Goal: Task Accomplishment & Management: Use online tool/utility

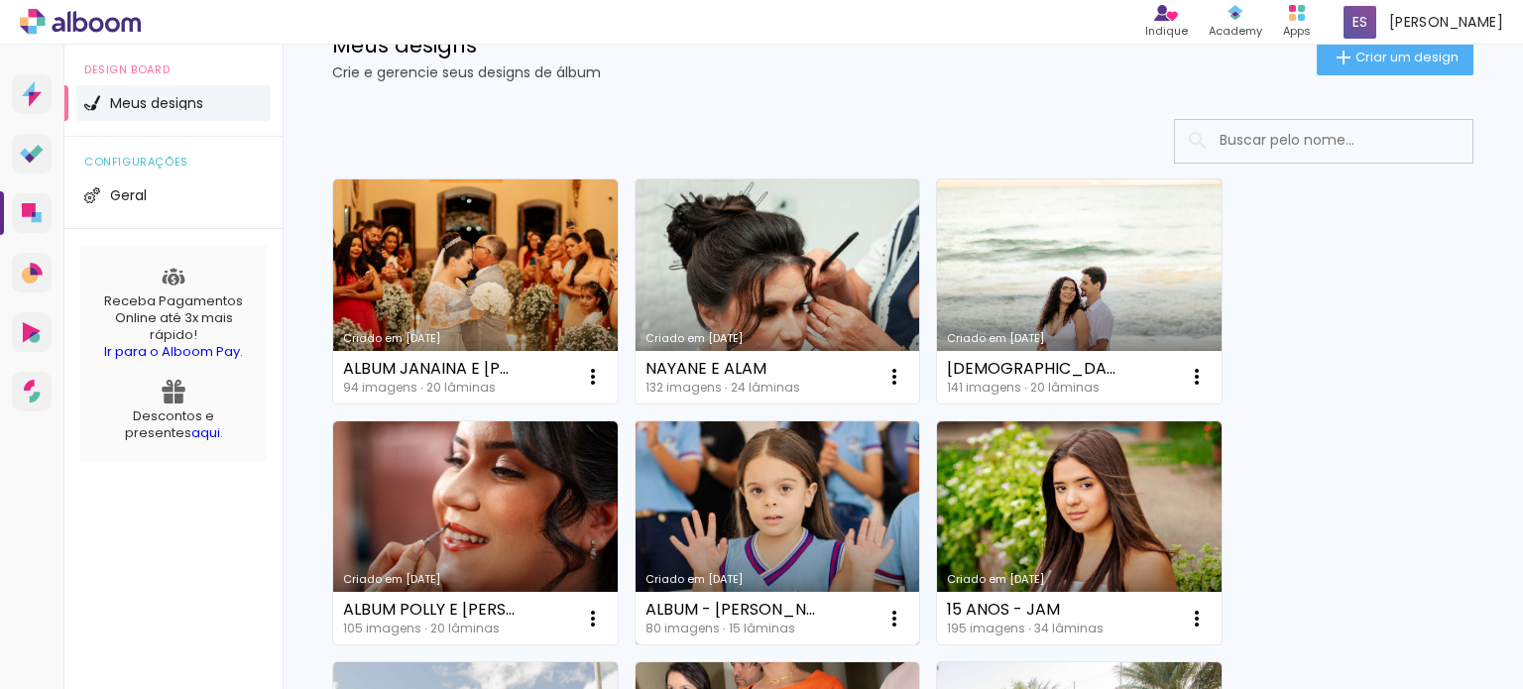
scroll to position [198, 0]
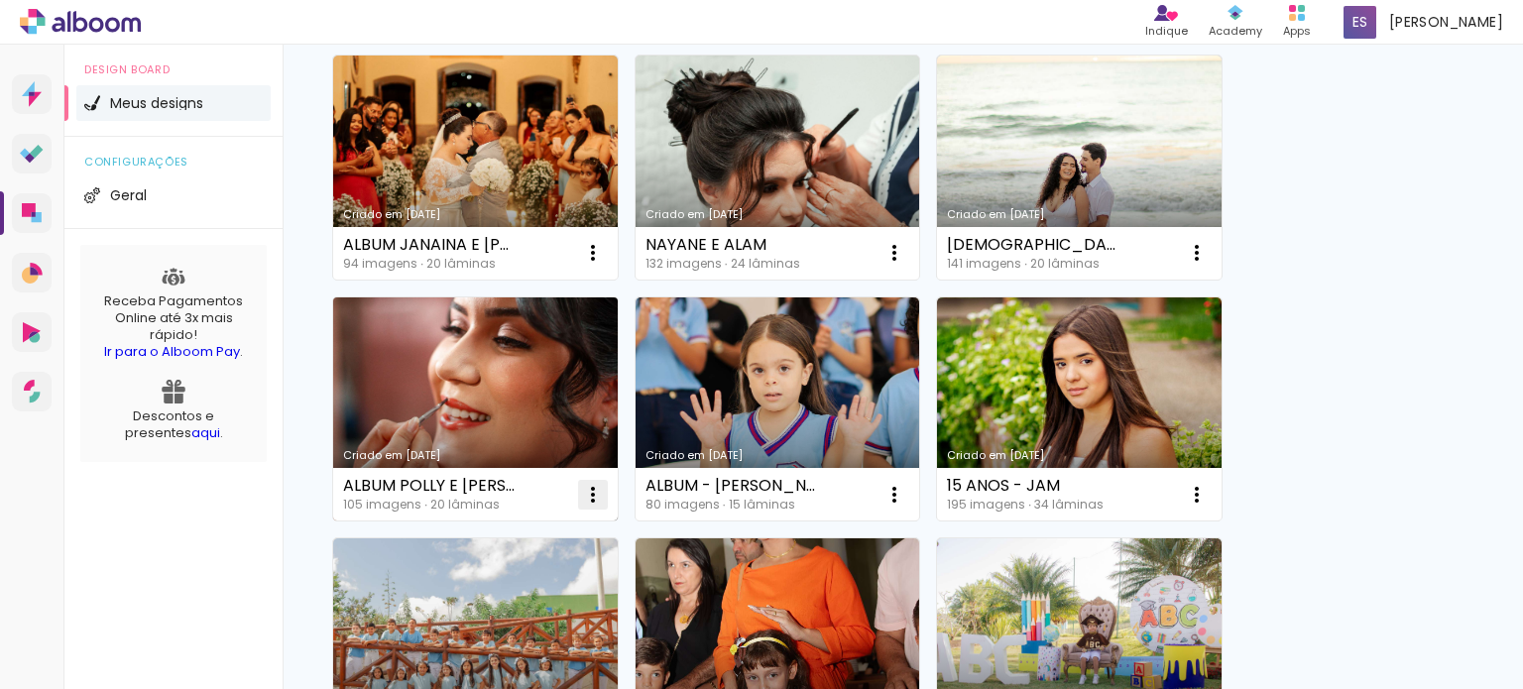
click at [588, 265] on iron-icon at bounding box center [593, 253] width 24 height 24
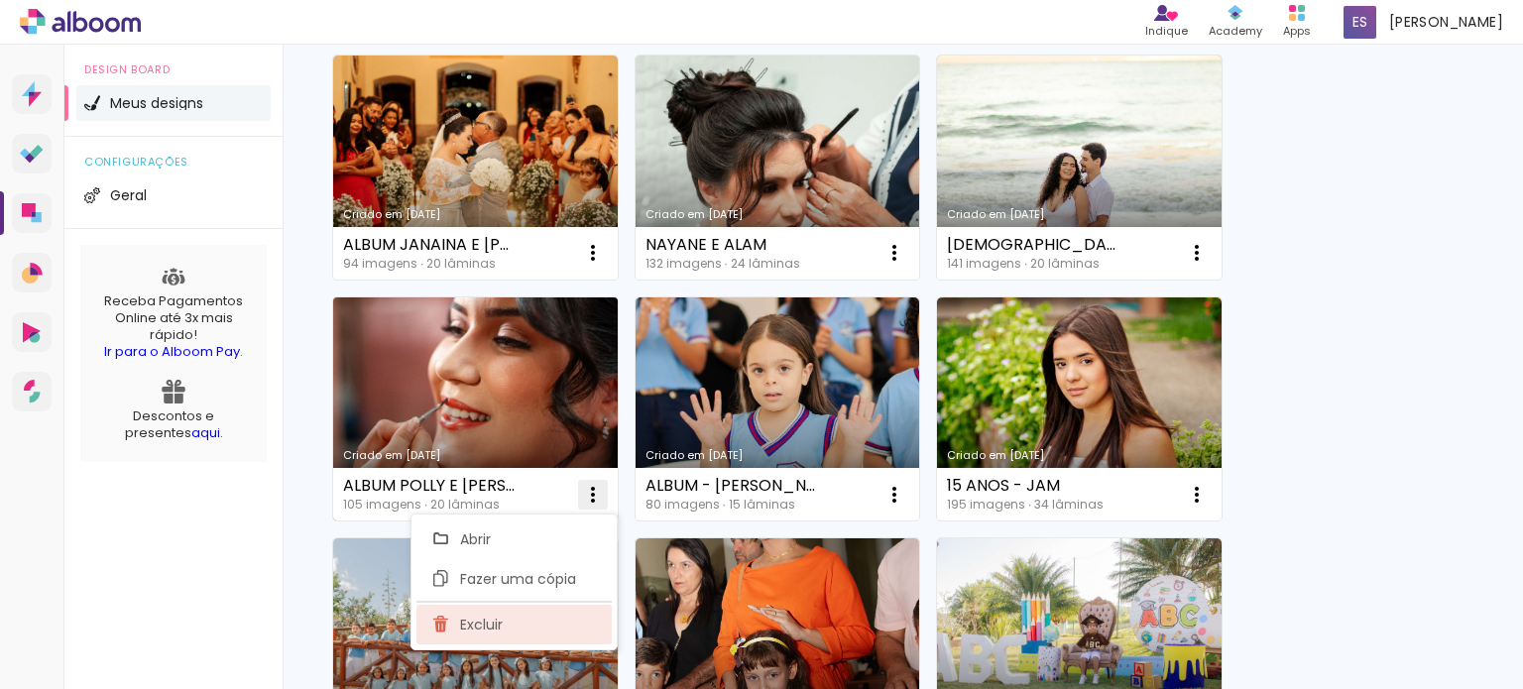
click at [503, 631] on paper-item "Excluir" at bounding box center [513, 625] width 195 height 40
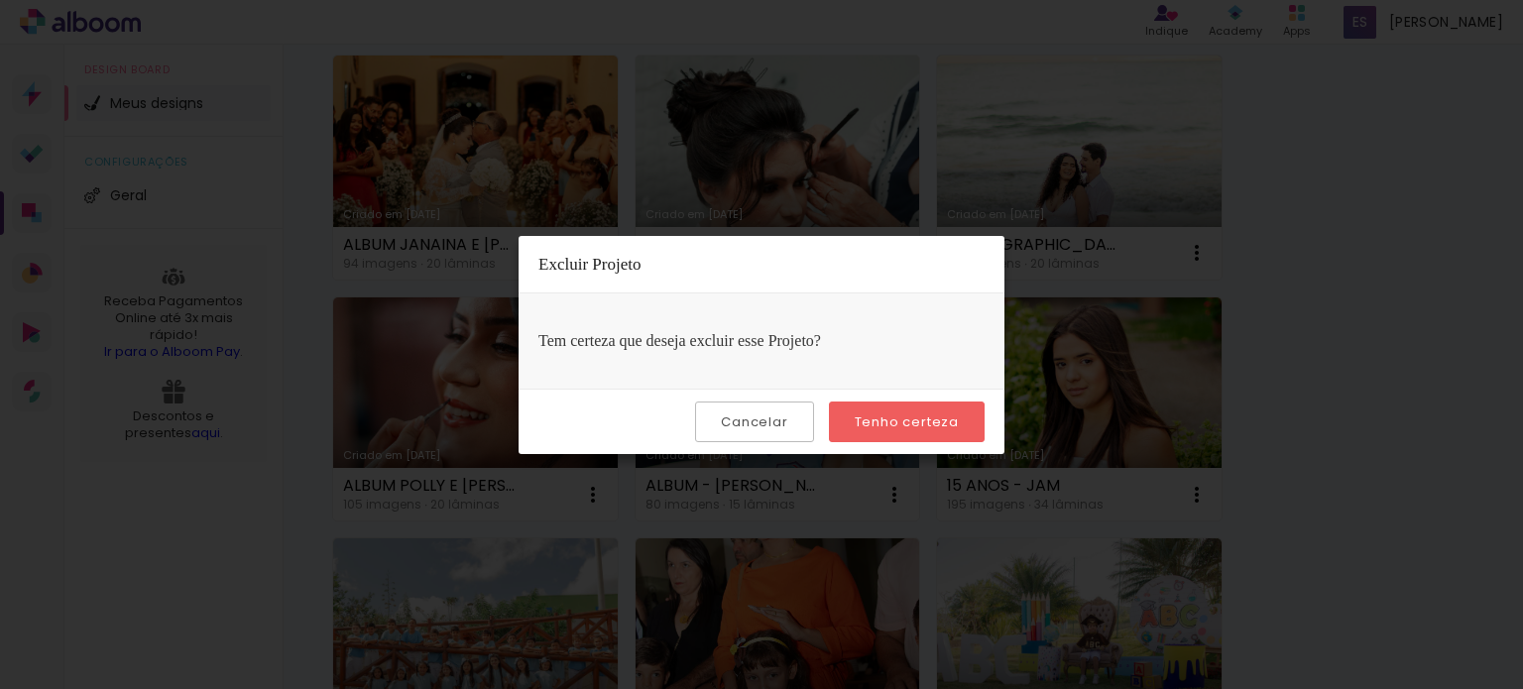
click at [0, 0] on slot "Tenho certeza" at bounding box center [0, 0] width 0 height 0
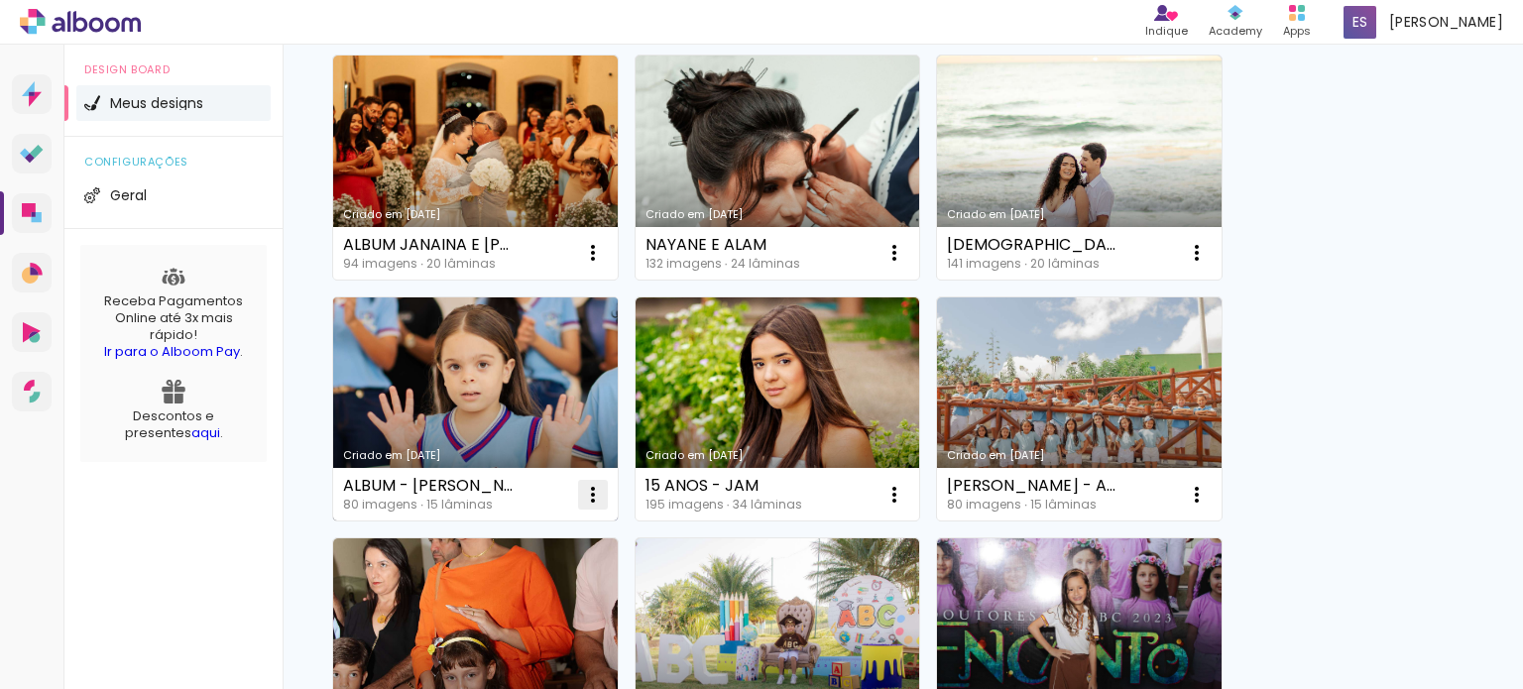
click at [591, 265] on iron-icon at bounding box center [593, 253] width 24 height 24
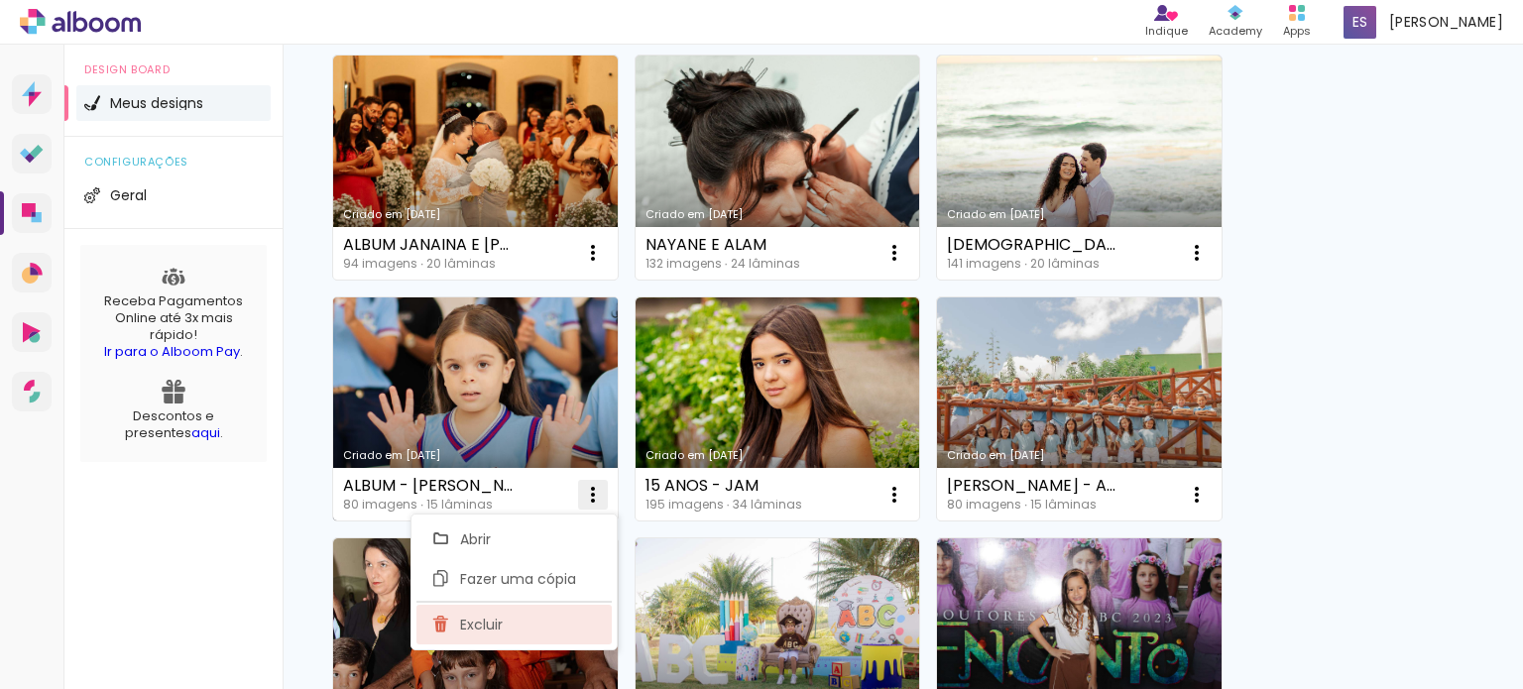
click at [555, 632] on paper-item "Excluir" at bounding box center [513, 625] width 195 height 40
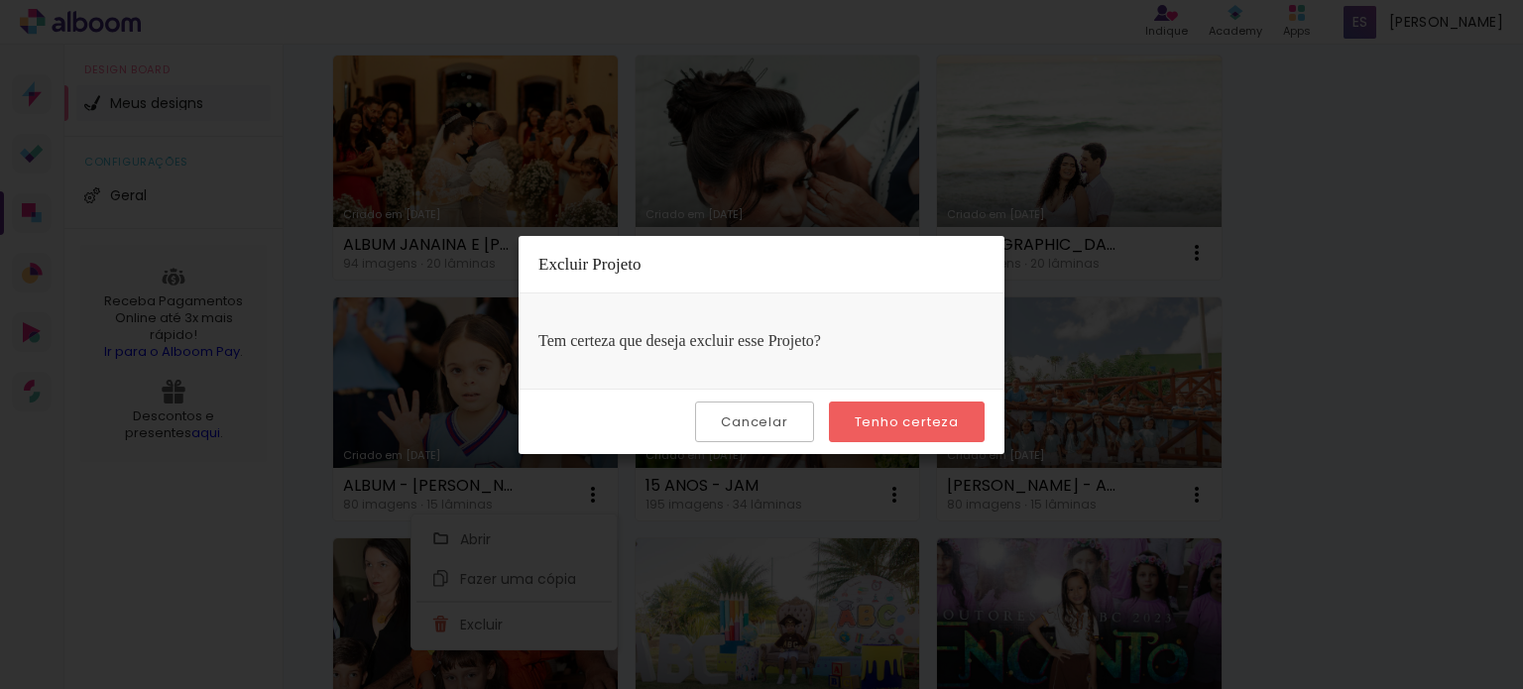
click at [0, 0] on slot "Tenho certeza" at bounding box center [0, 0] width 0 height 0
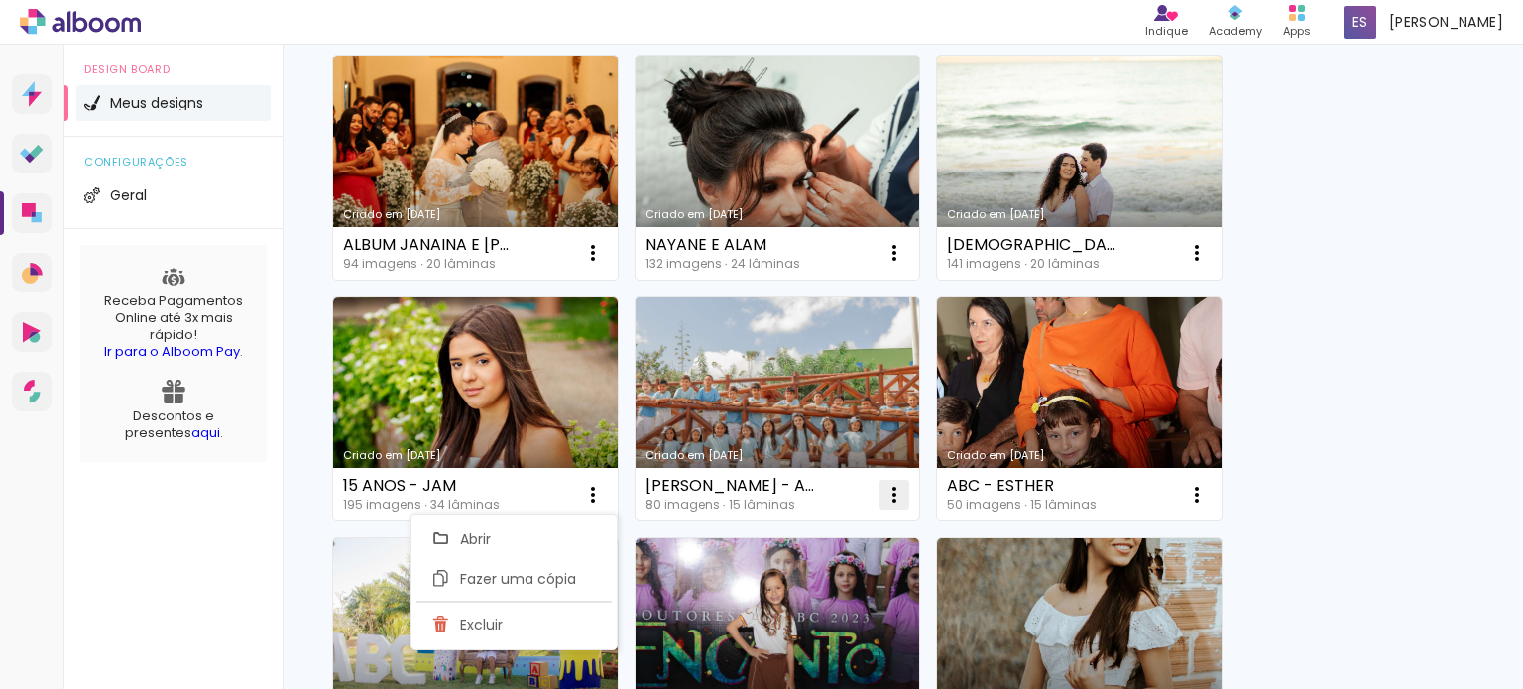
click at [605, 265] on iron-icon at bounding box center [593, 253] width 24 height 24
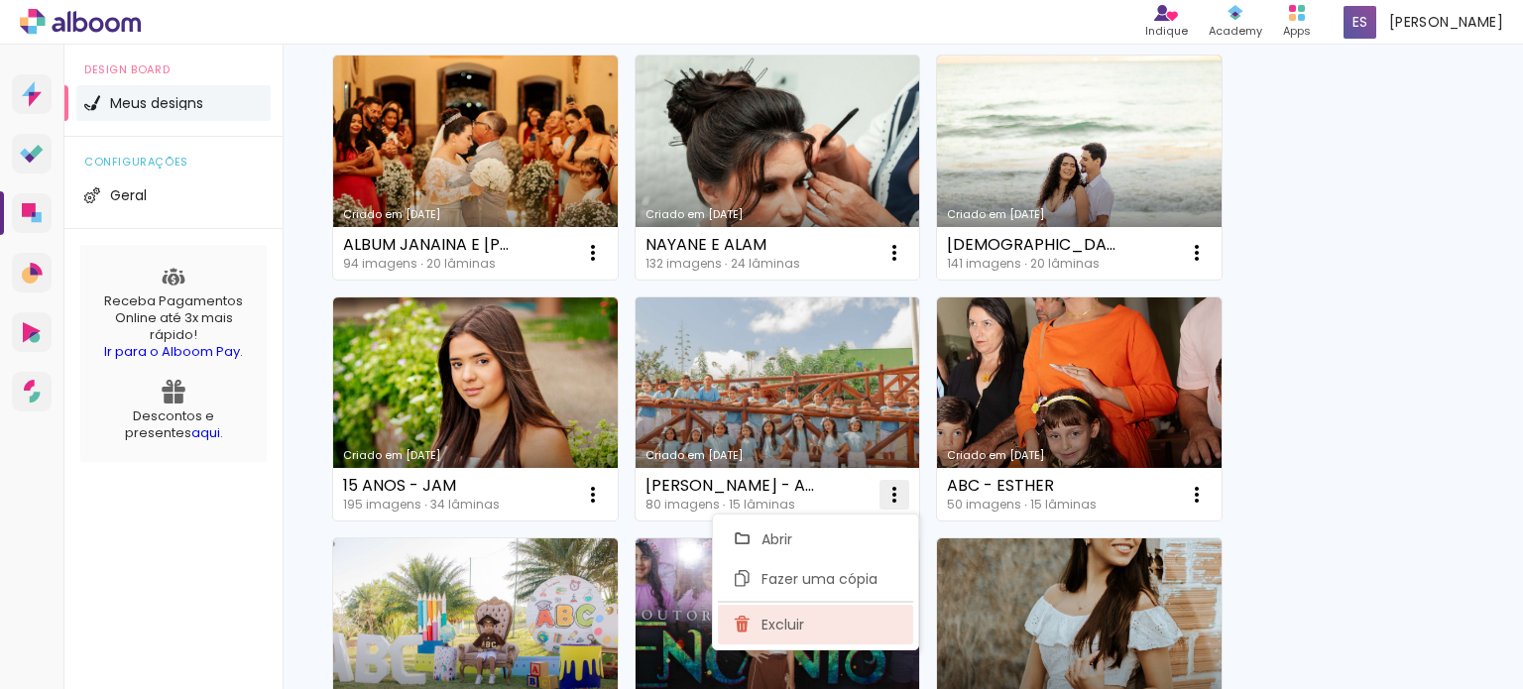
click at [833, 626] on paper-item "Excluir" at bounding box center [815, 625] width 195 height 40
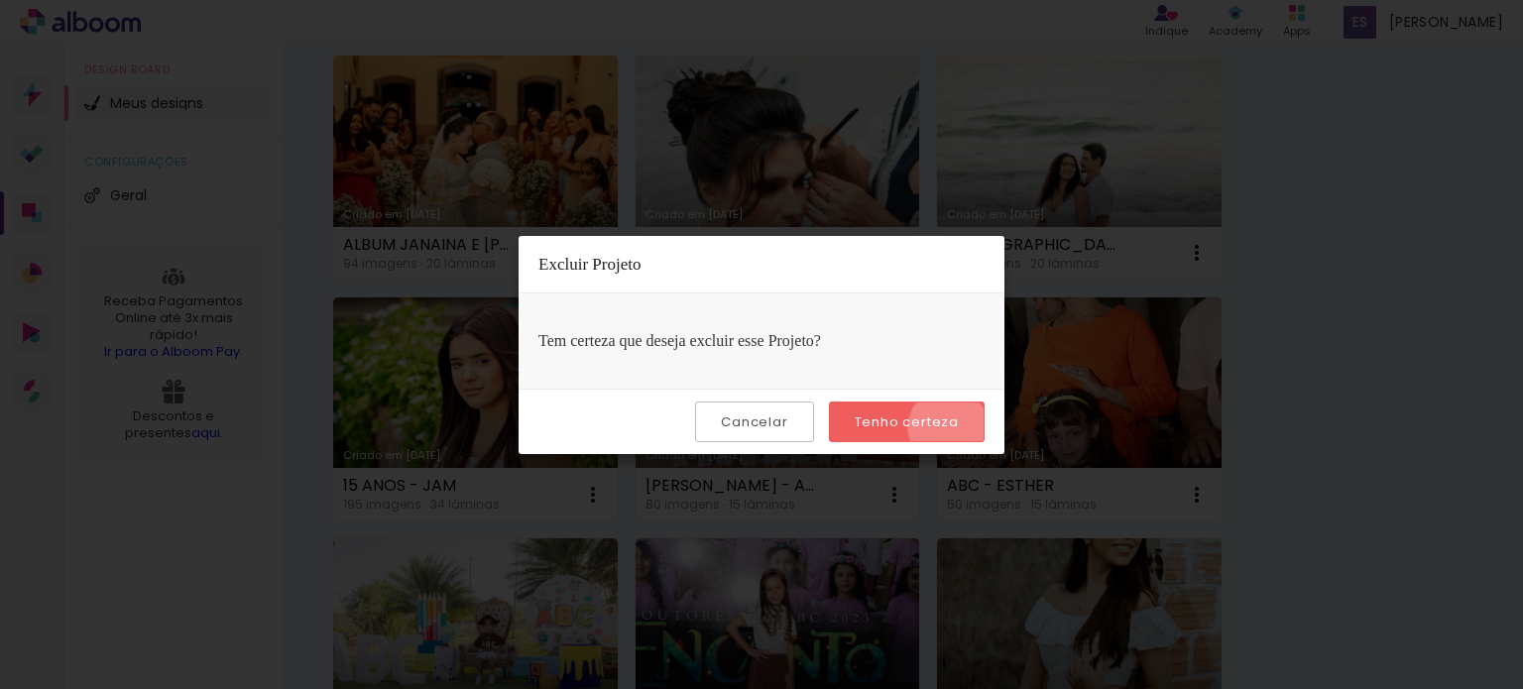
click at [0, 0] on slot "Tenho certeza" at bounding box center [0, 0] width 0 height 0
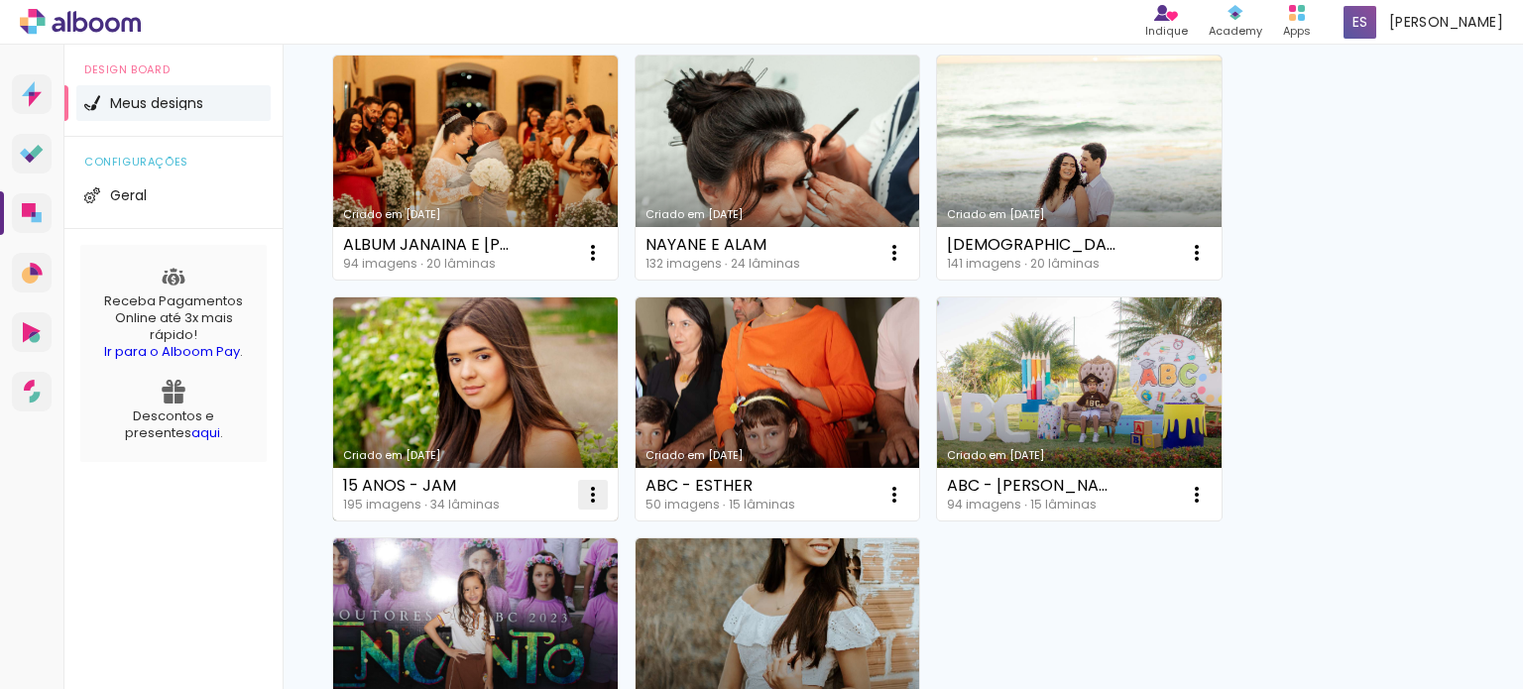
click at [594, 265] on iron-icon at bounding box center [593, 253] width 24 height 24
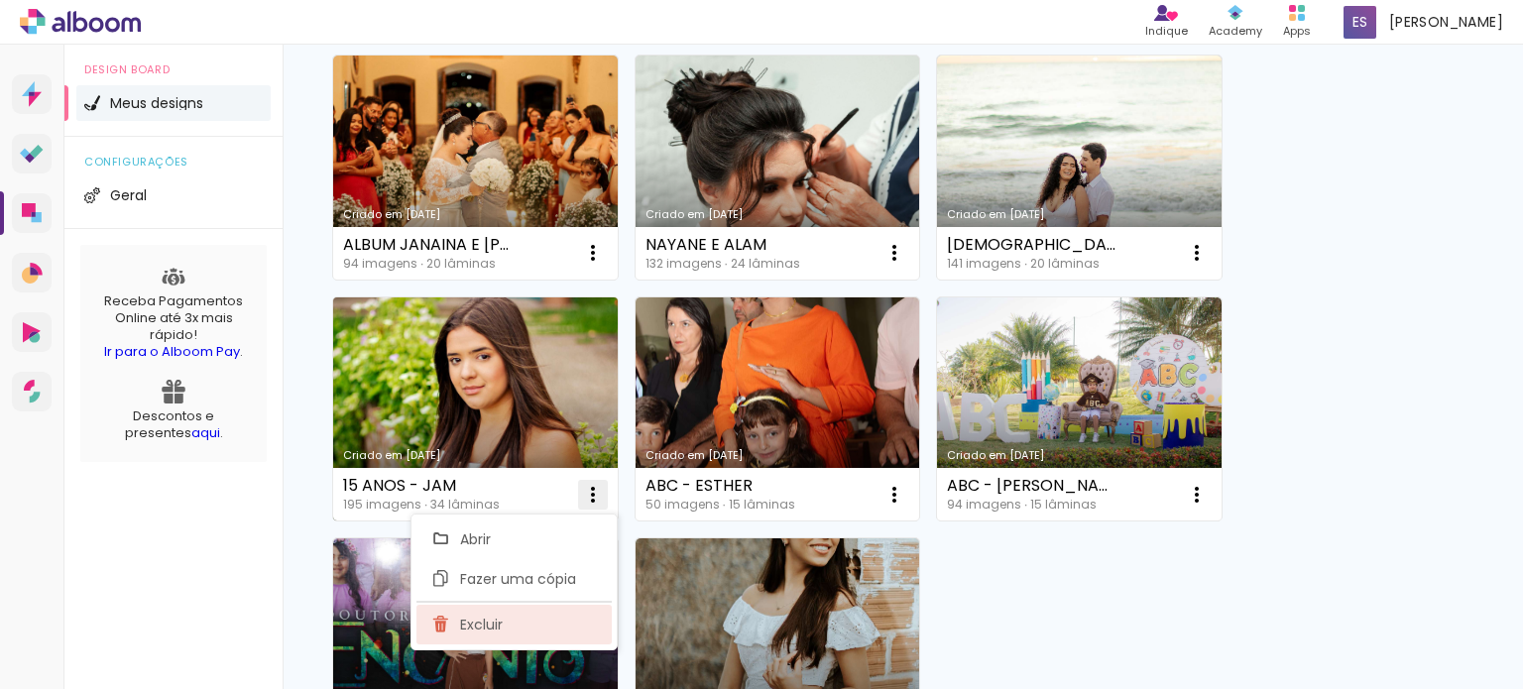
click at [578, 634] on paper-item "Excluir" at bounding box center [513, 625] width 195 height 40
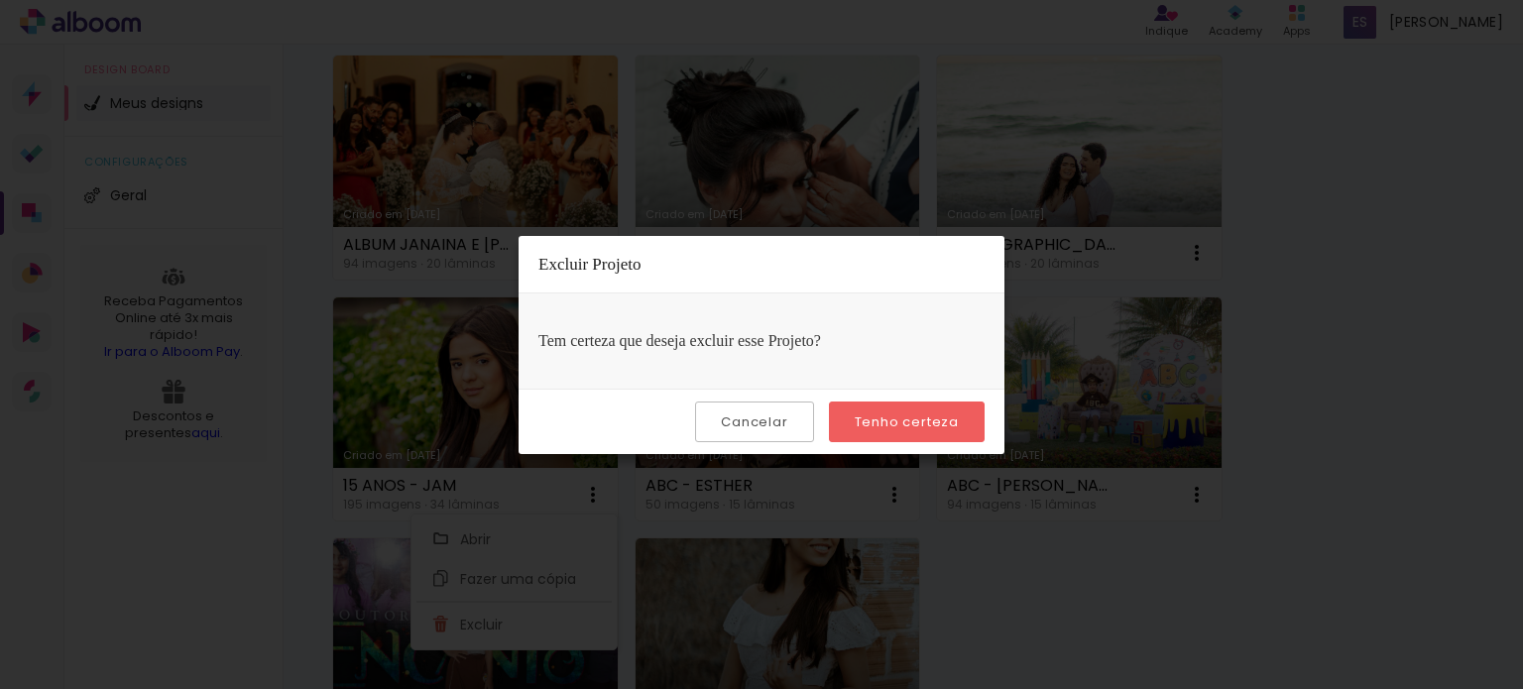
click at [0, 0] on slot "Tenho certeza" at bounding box center [0, 0] width 0 height 0
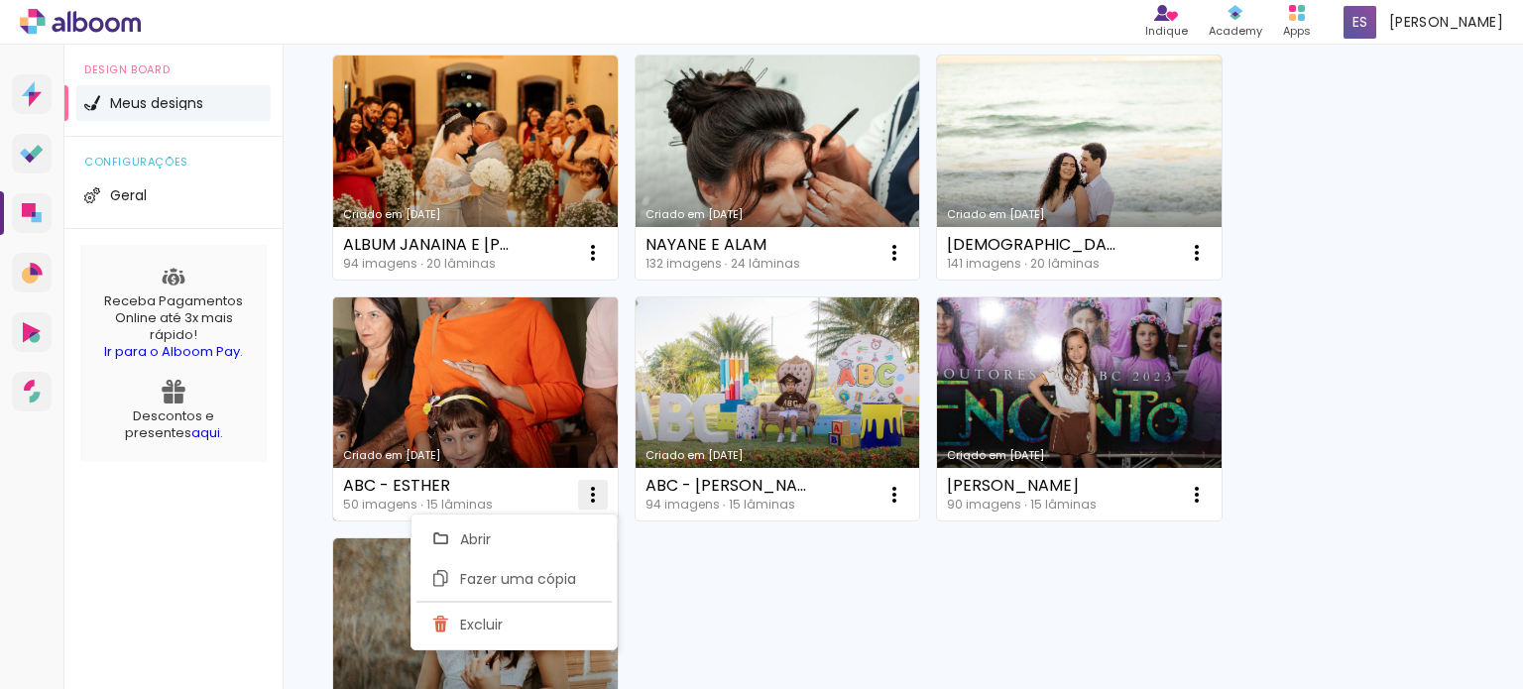
click at [594, 265] on iron-icon at bounding box center [593, 253] width 24 height 24
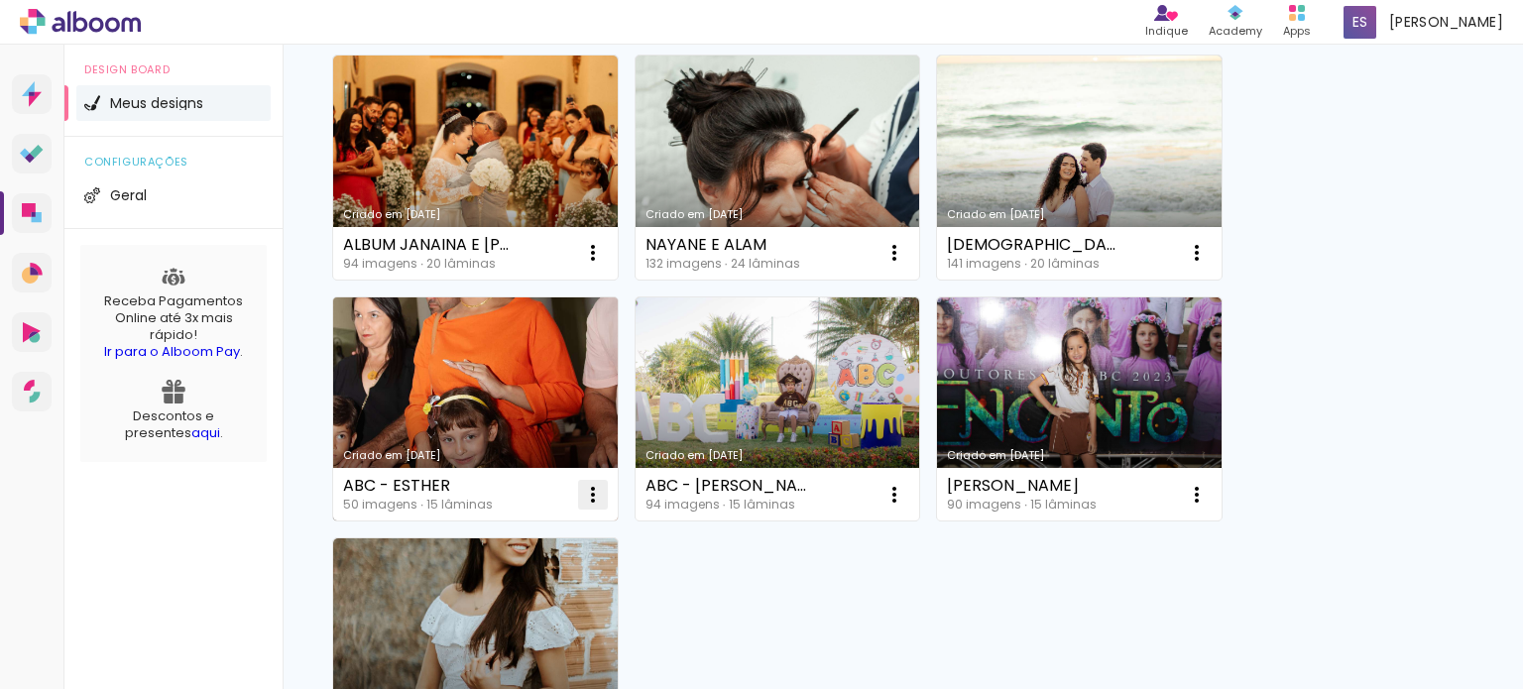
click at [590, 265] on iron-icon at bounding box center [593, 253] width 24 height 24
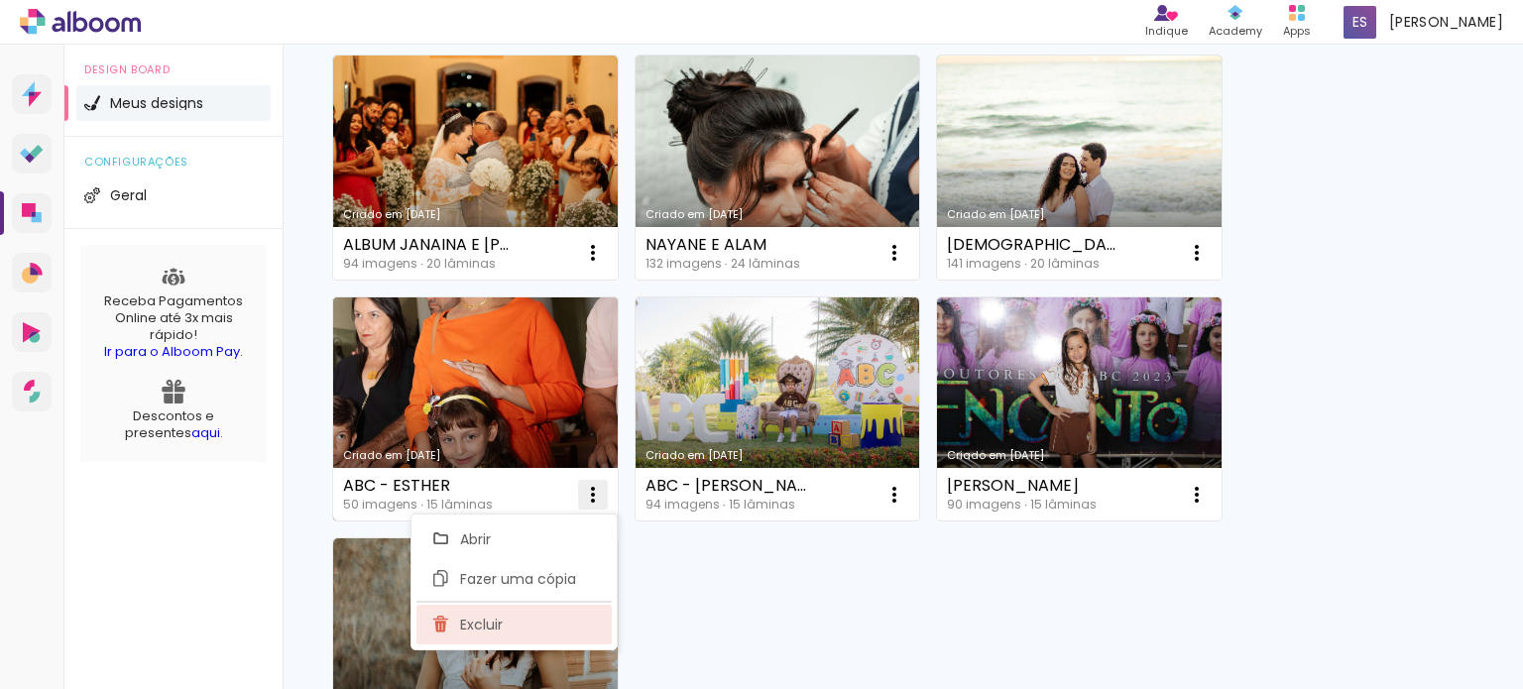
click at [572, 628] on paper-item "Excluir" at bounding box center [513, 625] width 195 height 40
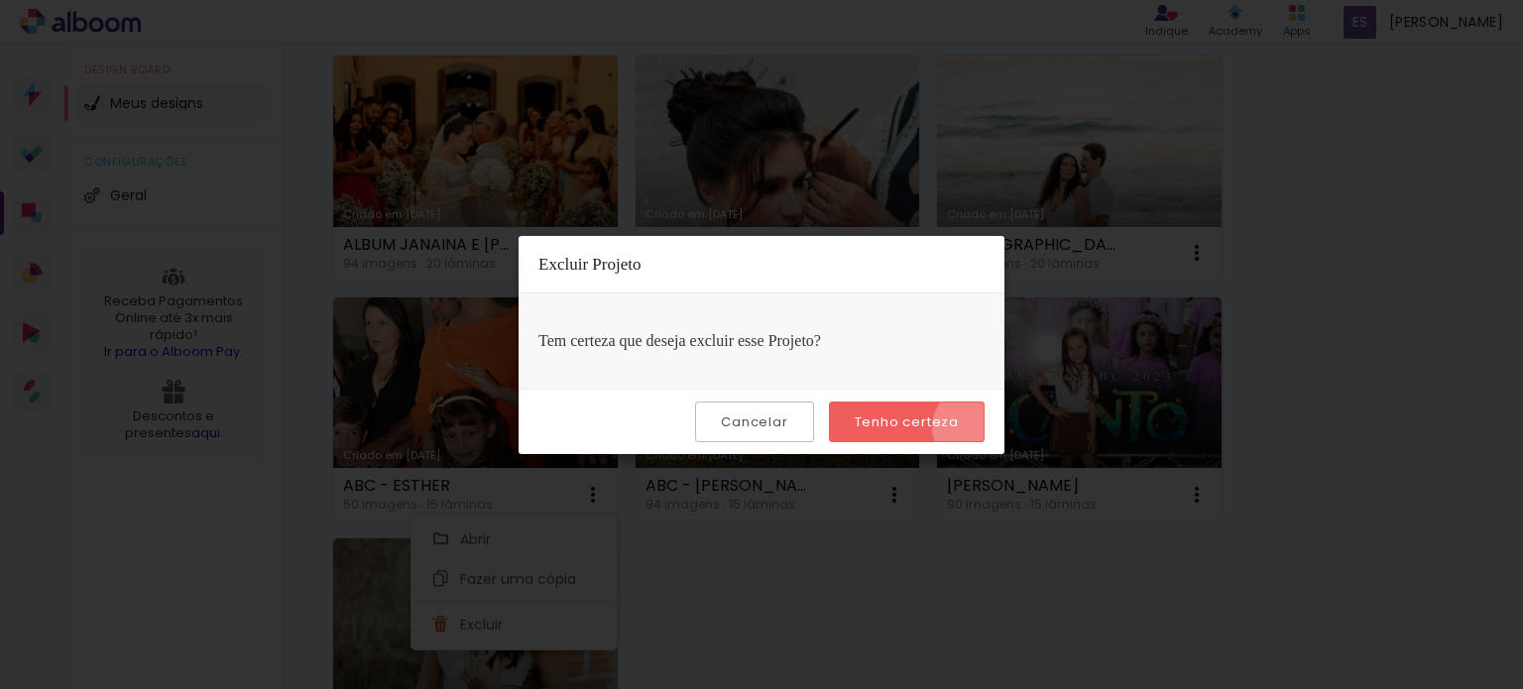
click at [974, 426] on paper-button "Tenho certeza" at bounding box center [907, 422] width 156 height 41
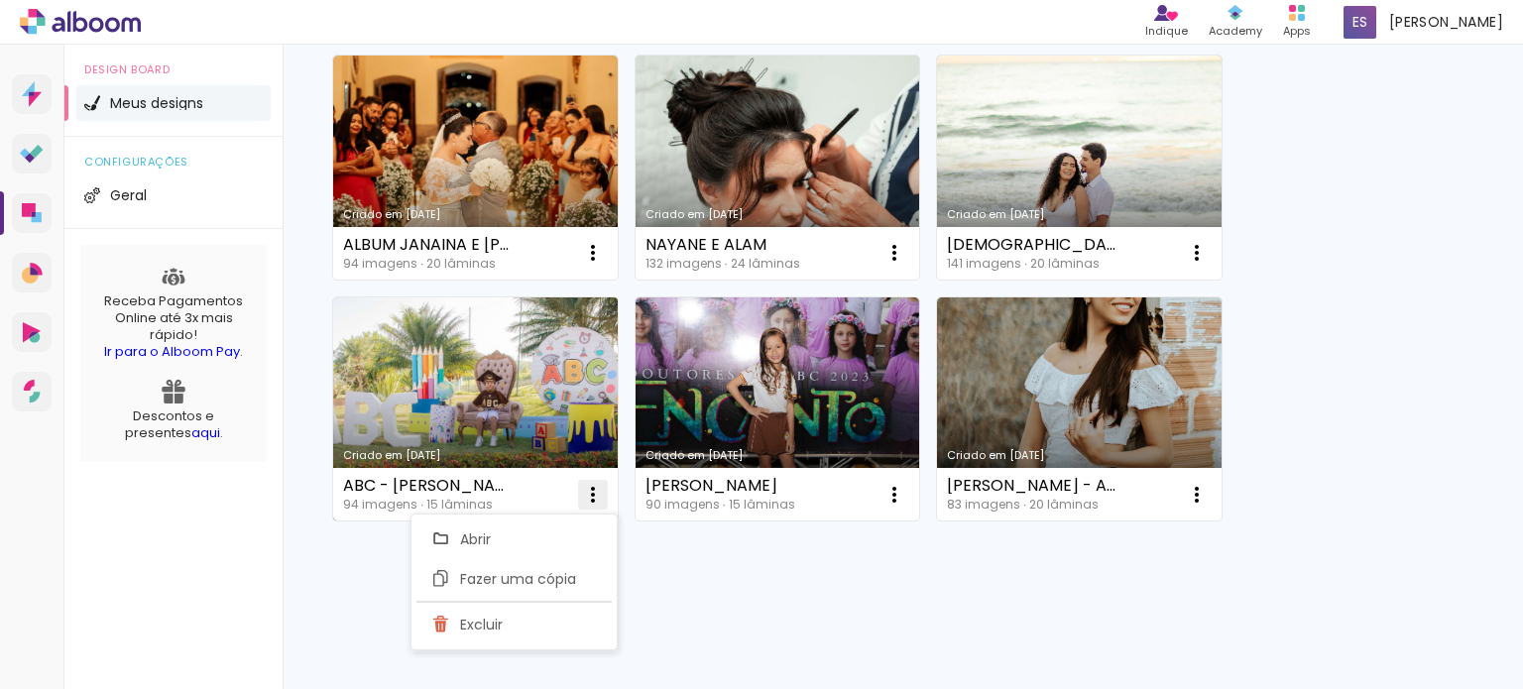
click at [595, 265] on iron-icon at bounding box center [593, 253] width 24 height 24
click at [524, 634] on paper-item "Excluir" at bounding box center [513, 625] width 195 height 40
click at [0, 0] on slot "Tenho certeza" at bounding box center [0, 0] width 0 height 0
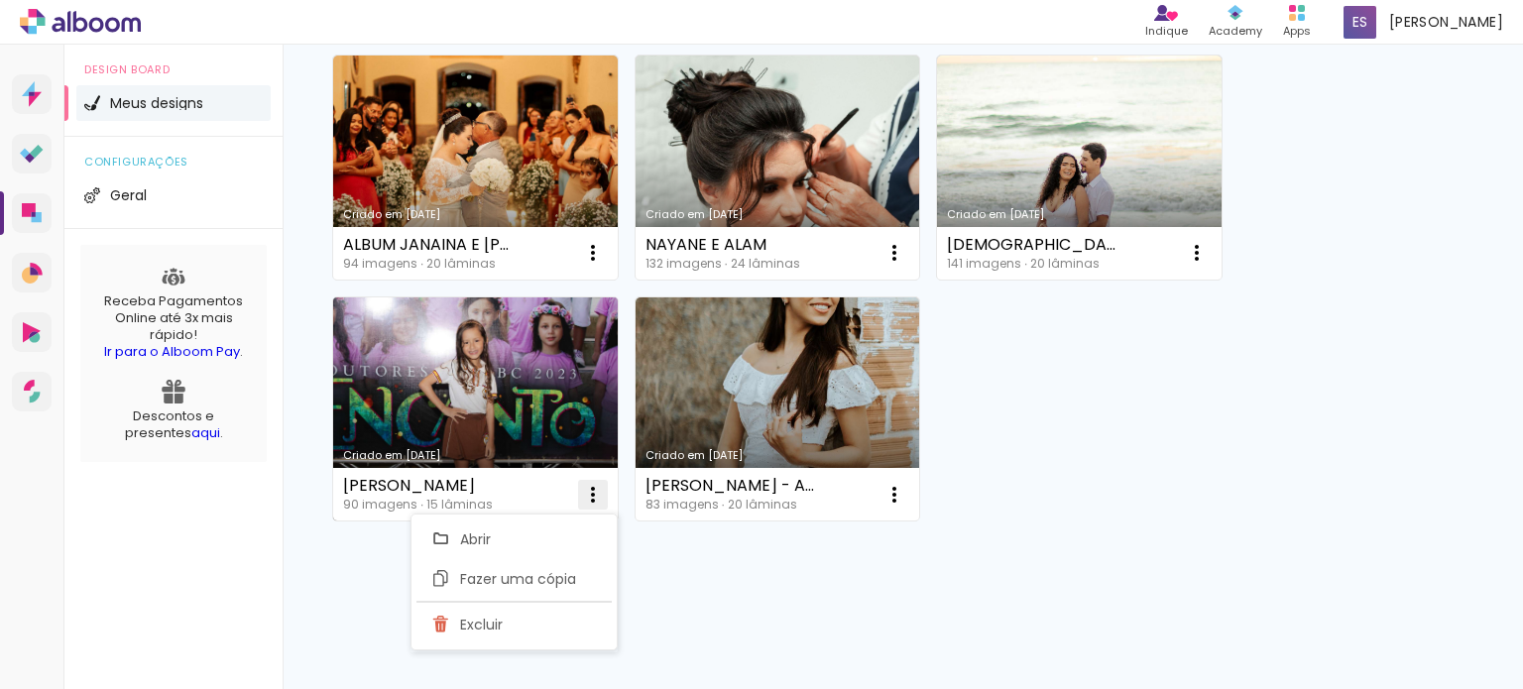
click at [575, 483] on paper-icon-button at bounding box center [593, 495] width 40 height 40
click at [589, 265] on iron-icon at bounding box center [593, 253] width 24 height 24
click at [496, 622] on span "Excluir" at bounding box center [481, 625] width 43 height 14
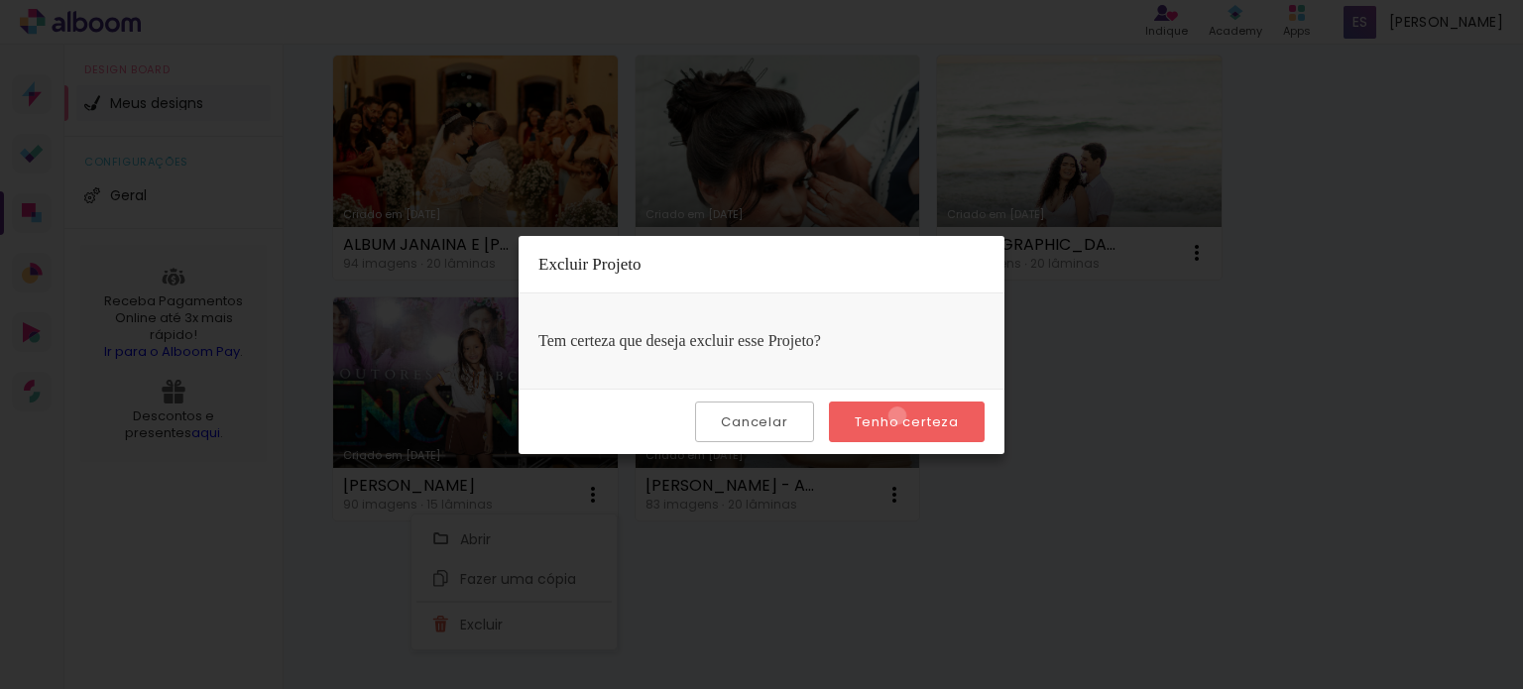
click at [0, 0] on slot "Tenho certeza" at bounding box center [0, 0] width 0 height 0
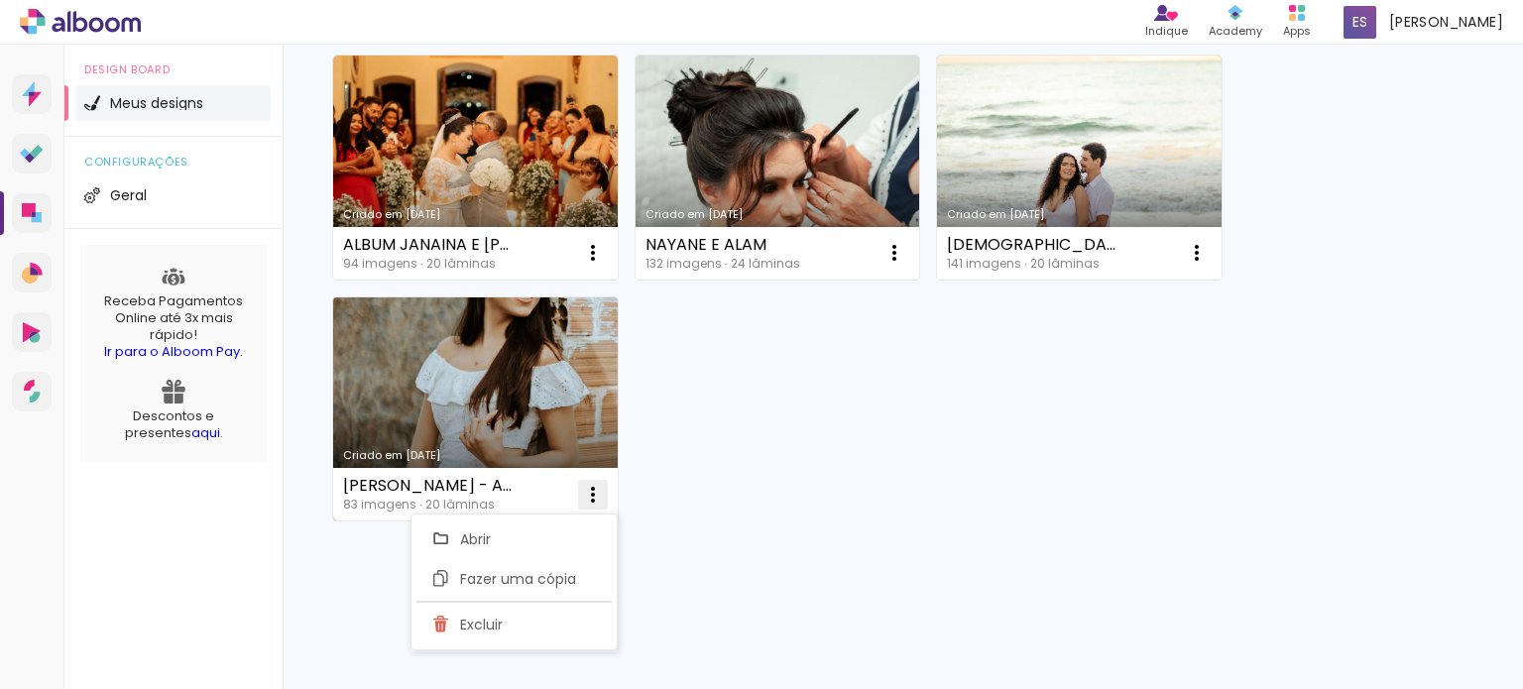
click at [590, 265] on iron-icon at bounding box center [593, 253] width 24 height 24
click at [520, 614] on paper-item "Excluir" at bounding box center [513, 625] width 195 height 40
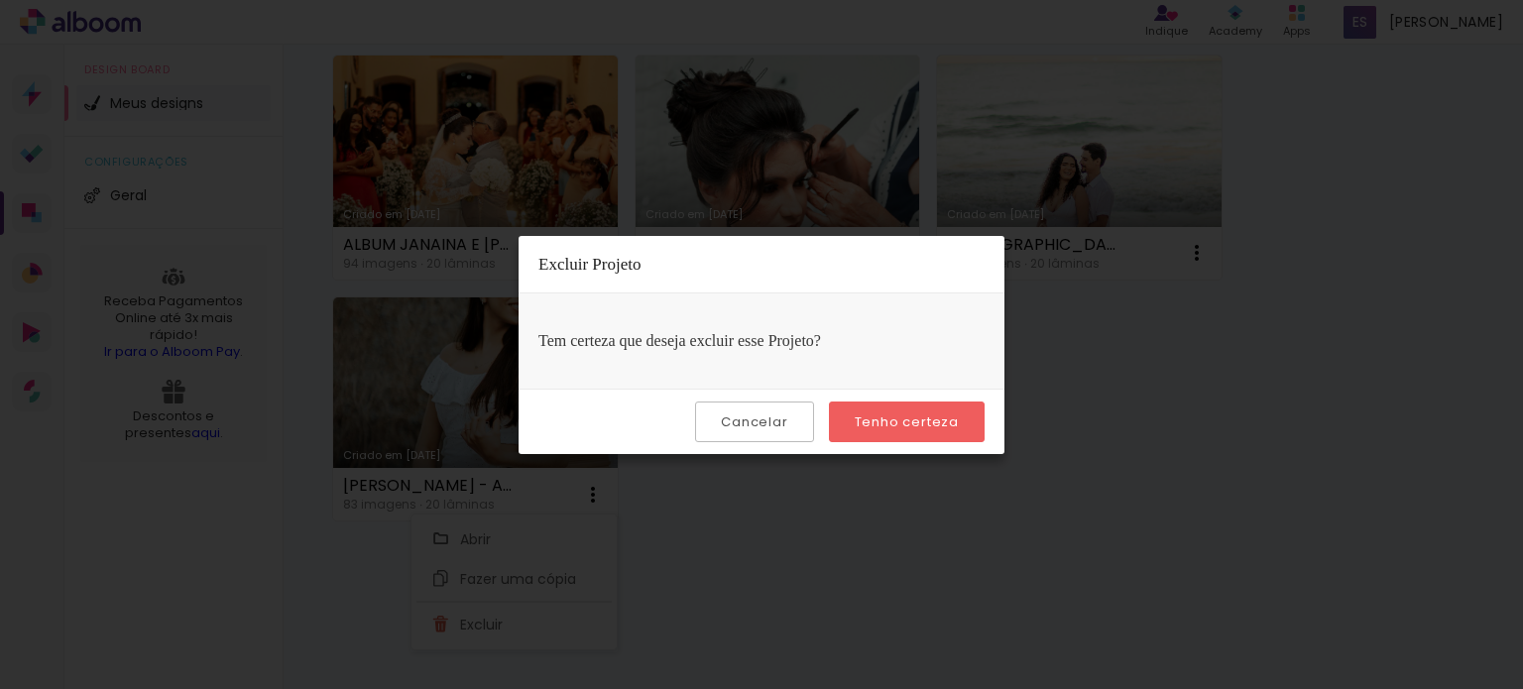
click at [0, 0] on slot "Tenho certeza" at bounding box center [0, 0] width 0 height 0
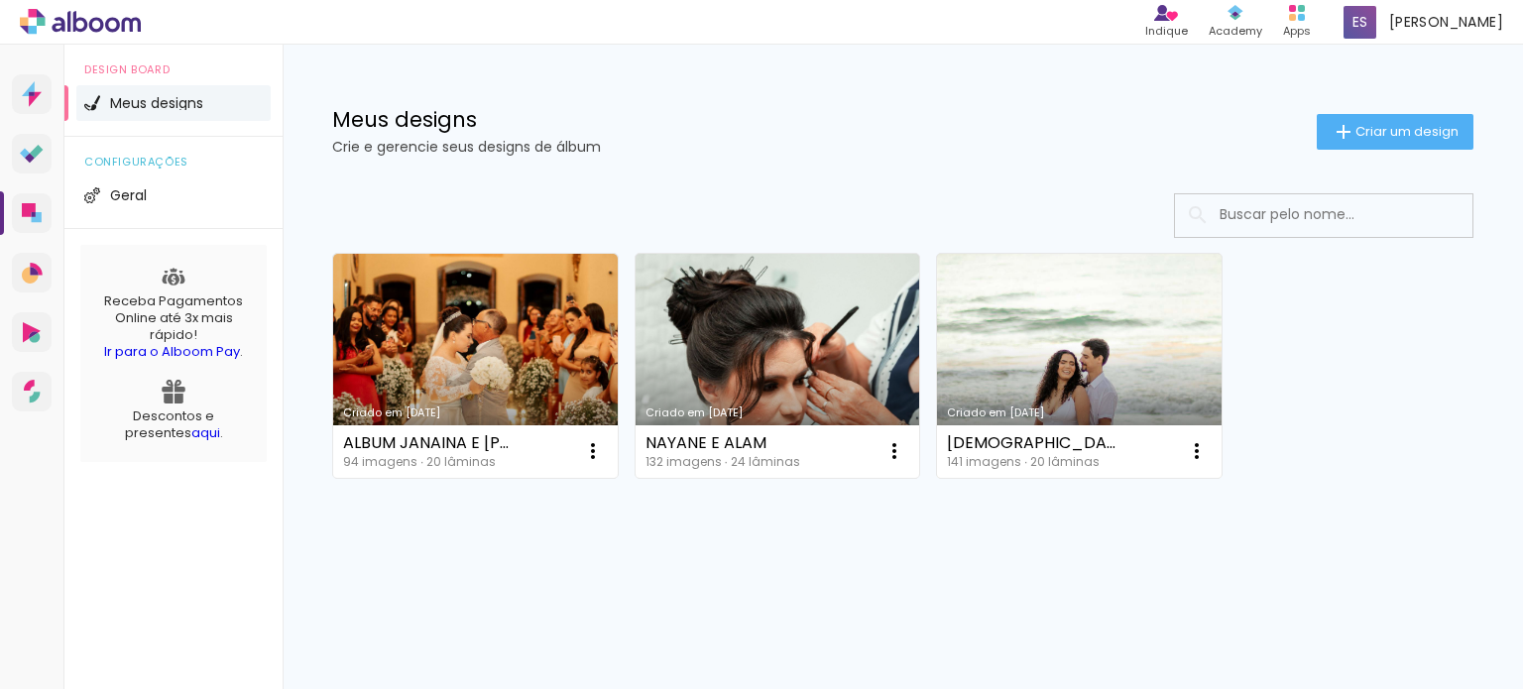
scroll to position [0, 0]
click at [605, 449] on iron-icon at bounding box center [593, 451] width 24 height 24
click at [1074, 587] on span "Excluir" at bounding box center [1085, 582] width 43 height 14
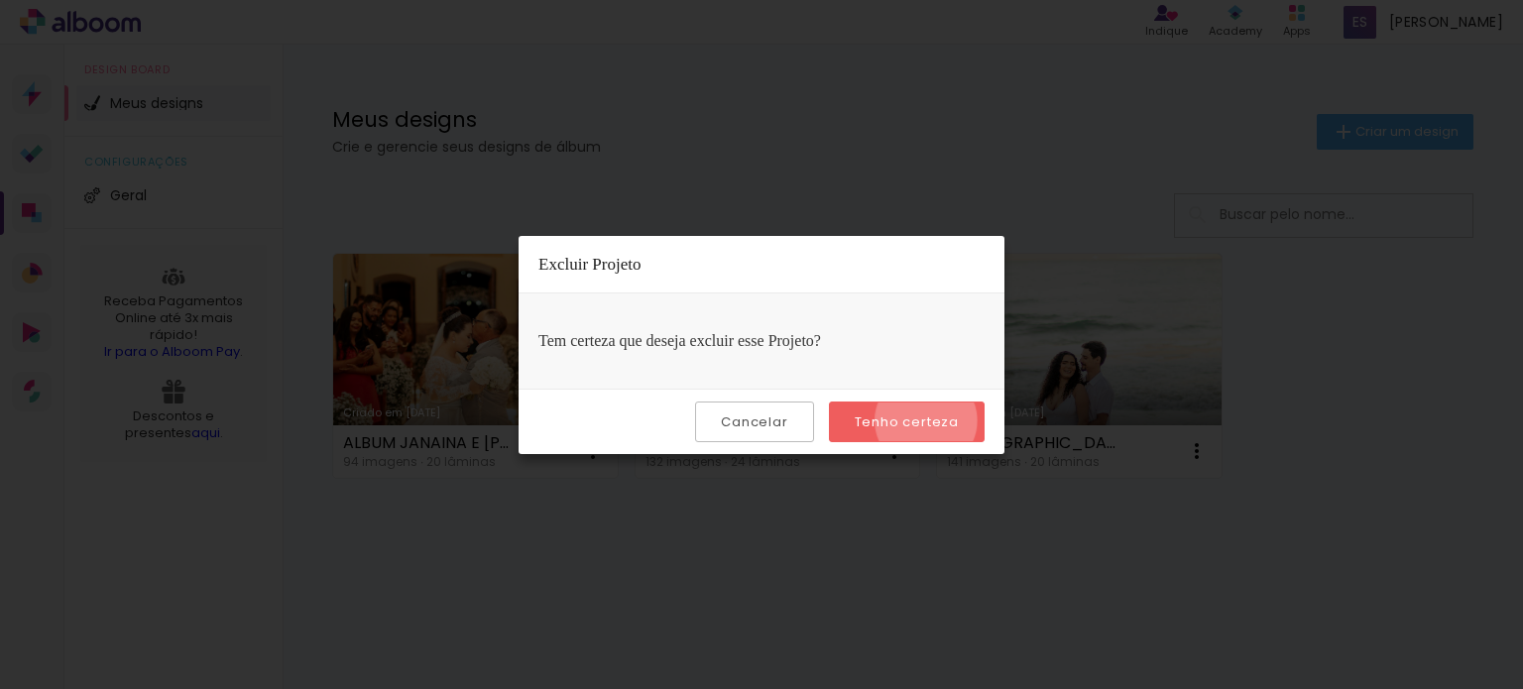
click at [0, 0] on slot "Tenho certeza" at bounding box center [0, 0] width 0 height 0
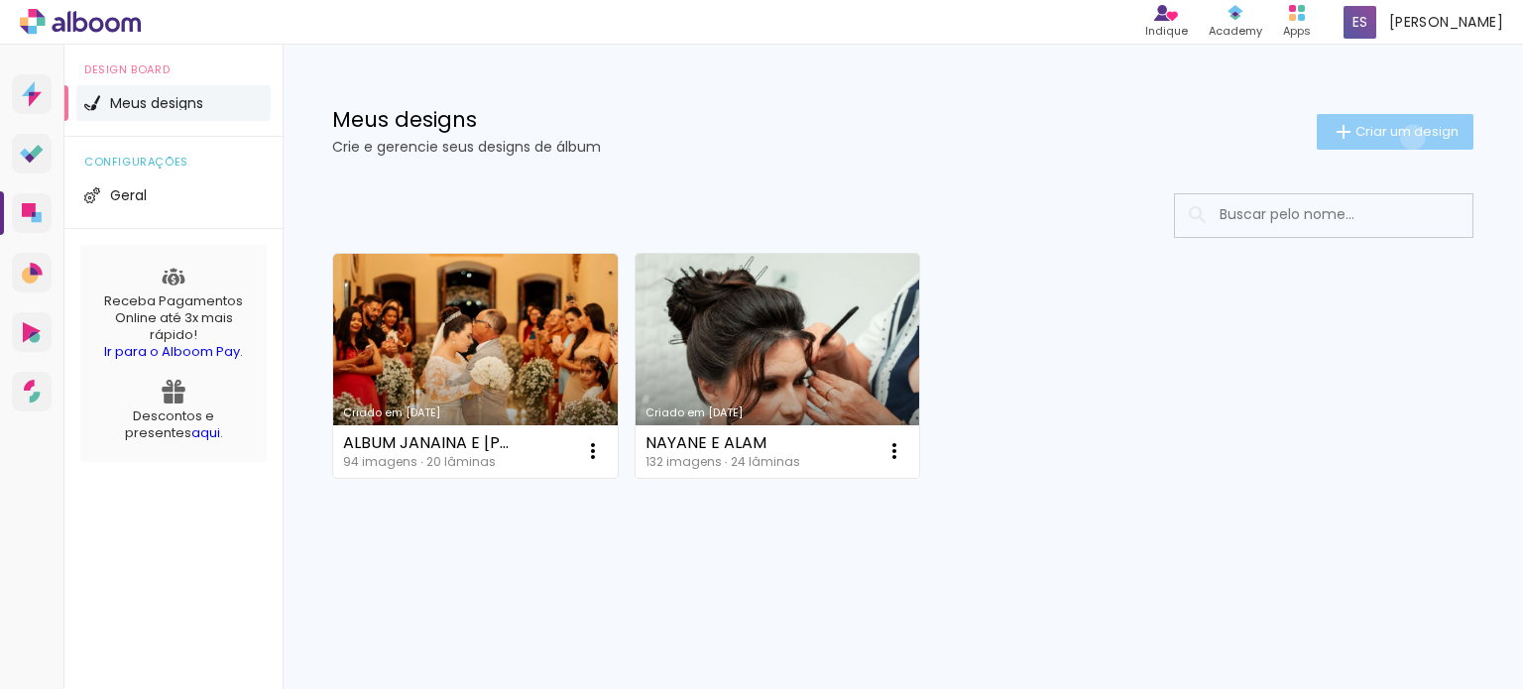
click at [1409, 137] on span "Criar um design" at bounding box center [1407, 131] width 103 height 13
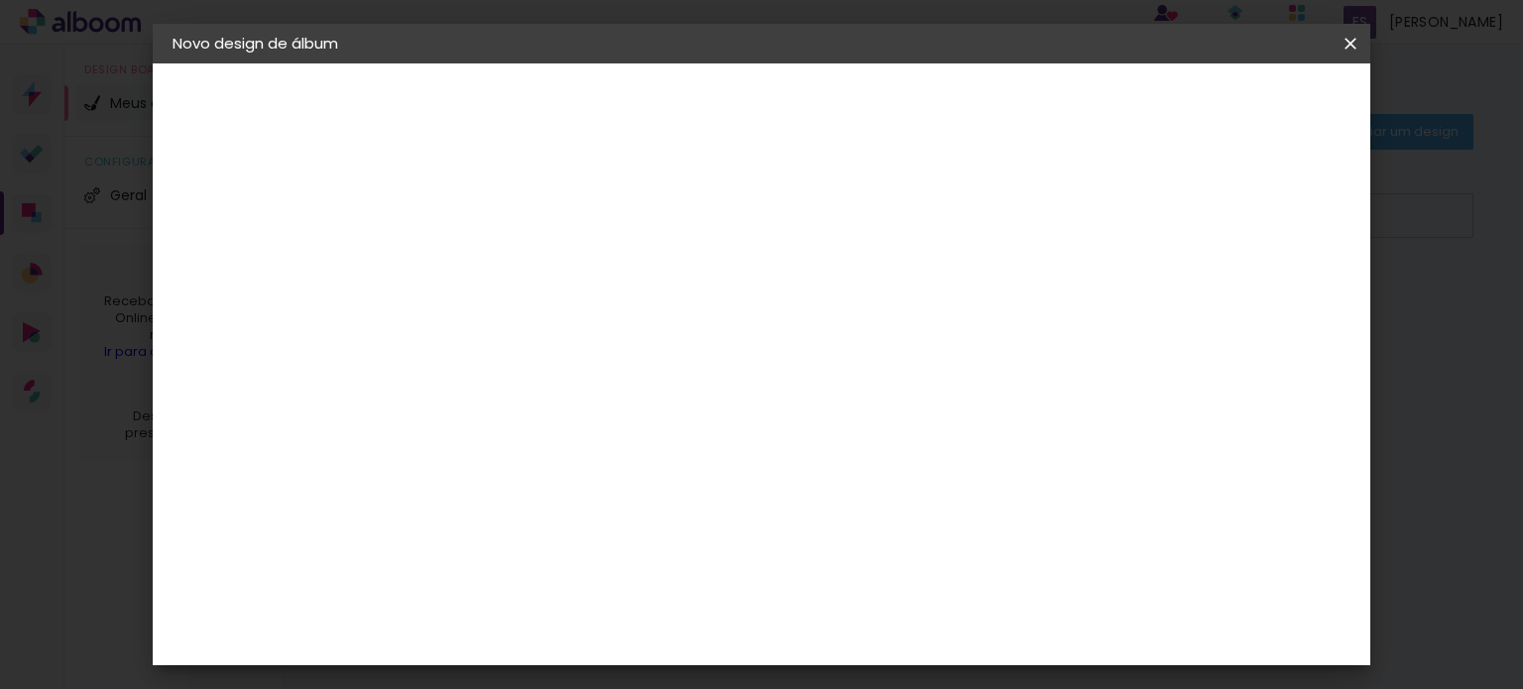
click at [497, 278] on input at bounding box center [497, 266] width 0 height 31
type input "a"
type input "ALBUM GABY - FORMATURA 3º ANO"
type paper-input "ALBUM GABY - FORMATURA 3º ANO"
click at [0, 0] on slot "Avançar" at bounding box center [0, 0] width 0 height 0
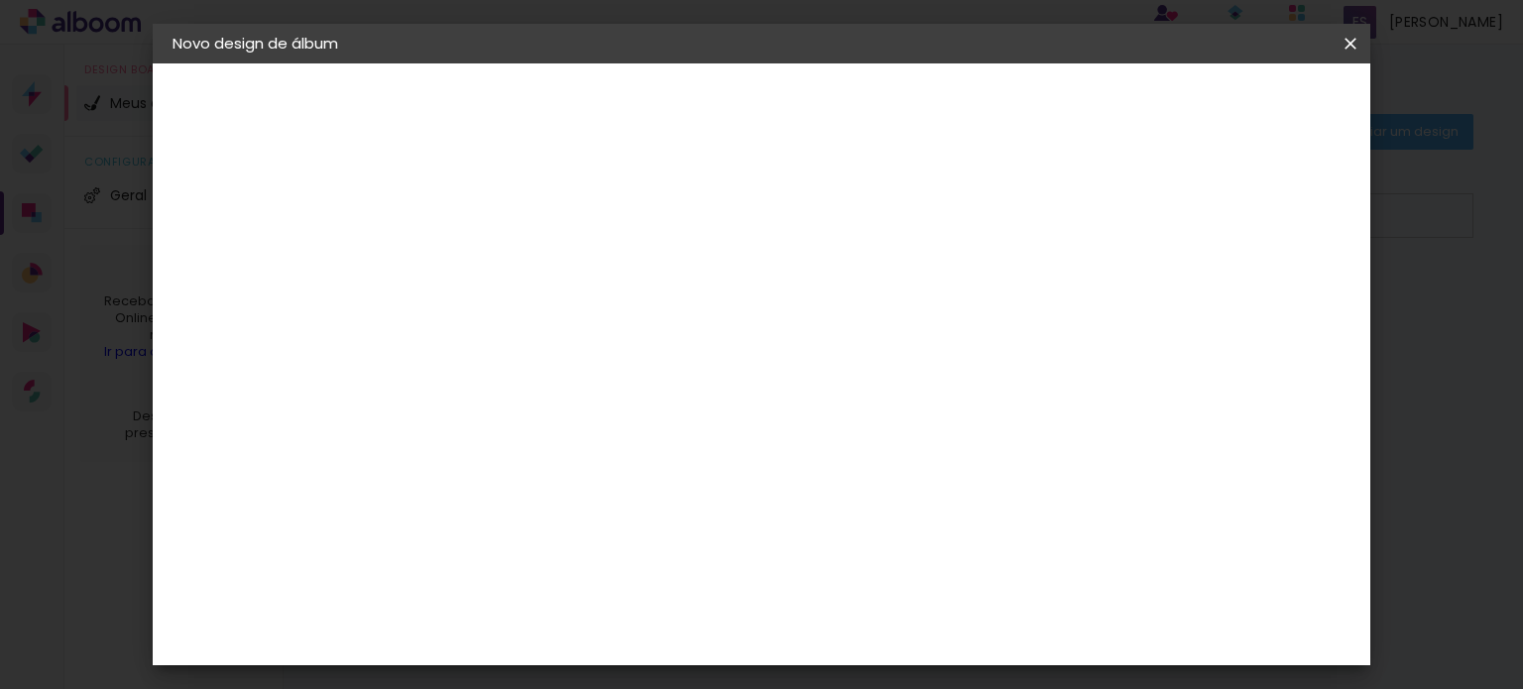
scroll to position [496, 0]
click at [547, 324] on paper-item "ArtCollor" at bounding box center [547, 312] width 214 height 44
click at [0, 0] on slot "Avançar" at bounding box center [0, 0] width 0 height 0
click at [574, 336] on input "text" at bounding box center [535, 345] width 77 height 31
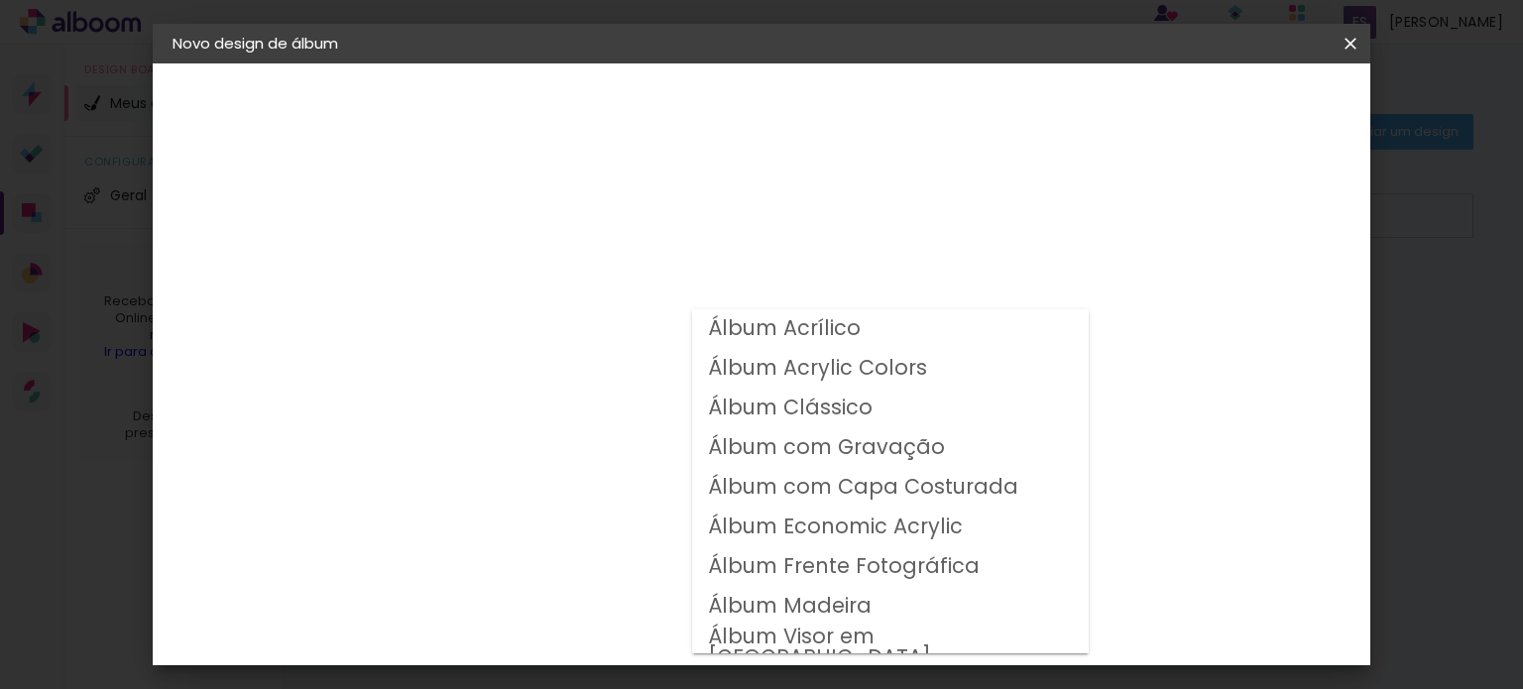
click at [0, 0] on slot "Álbum Frente Fotográfica" at bounding box center [0, 0] width 0 height 0
type input "Álbum Frente Fotográfica"
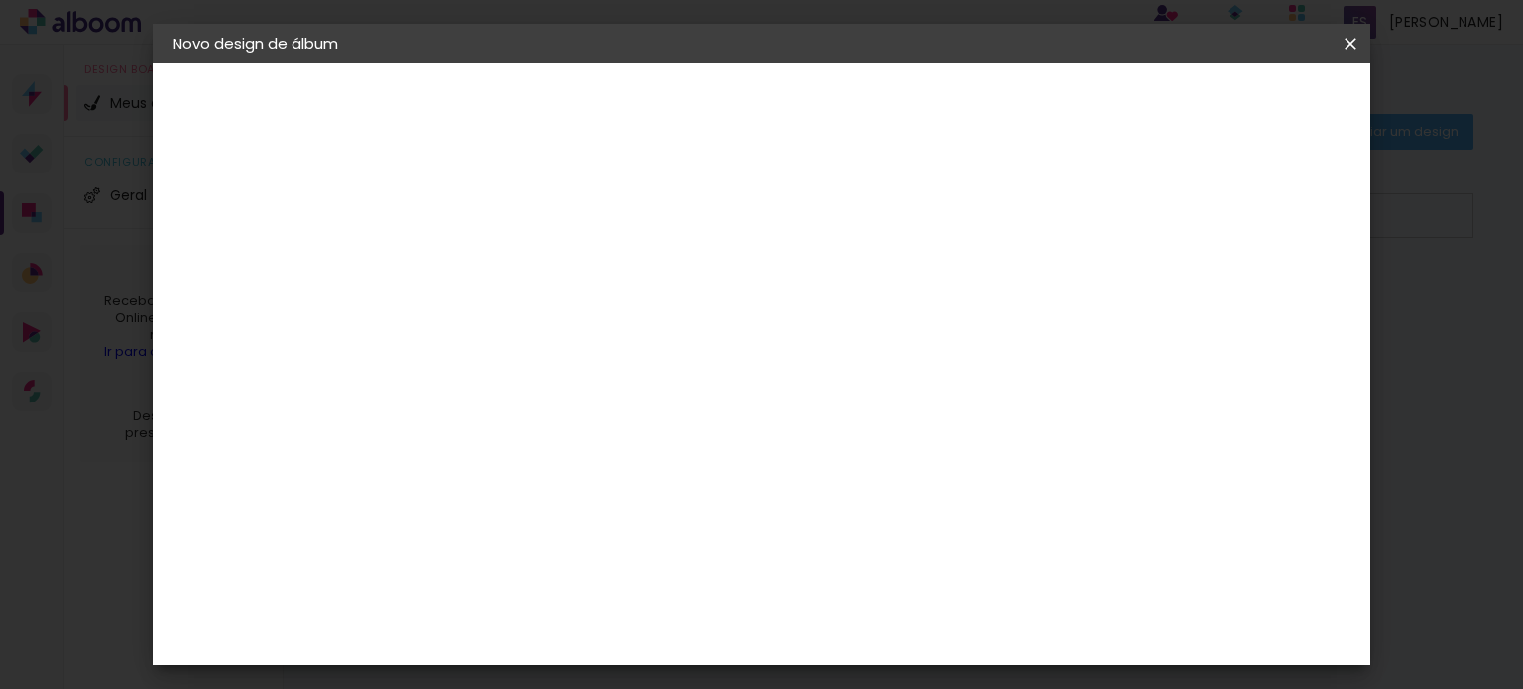
scroll to position [198, 0]
click at [631, 273] on span "15 × 21" at bounding box center [584, 281] width 92 height 41
click at [0, 0] on slot "Avançar" at bounding box center [0, 0] width 0 height 0
click at [1227, 107] on span "Iniciar design" at bounding box center [1181, 105] width 90 height 14
